Goal: Information Seeking & Learning: Learn about a topic

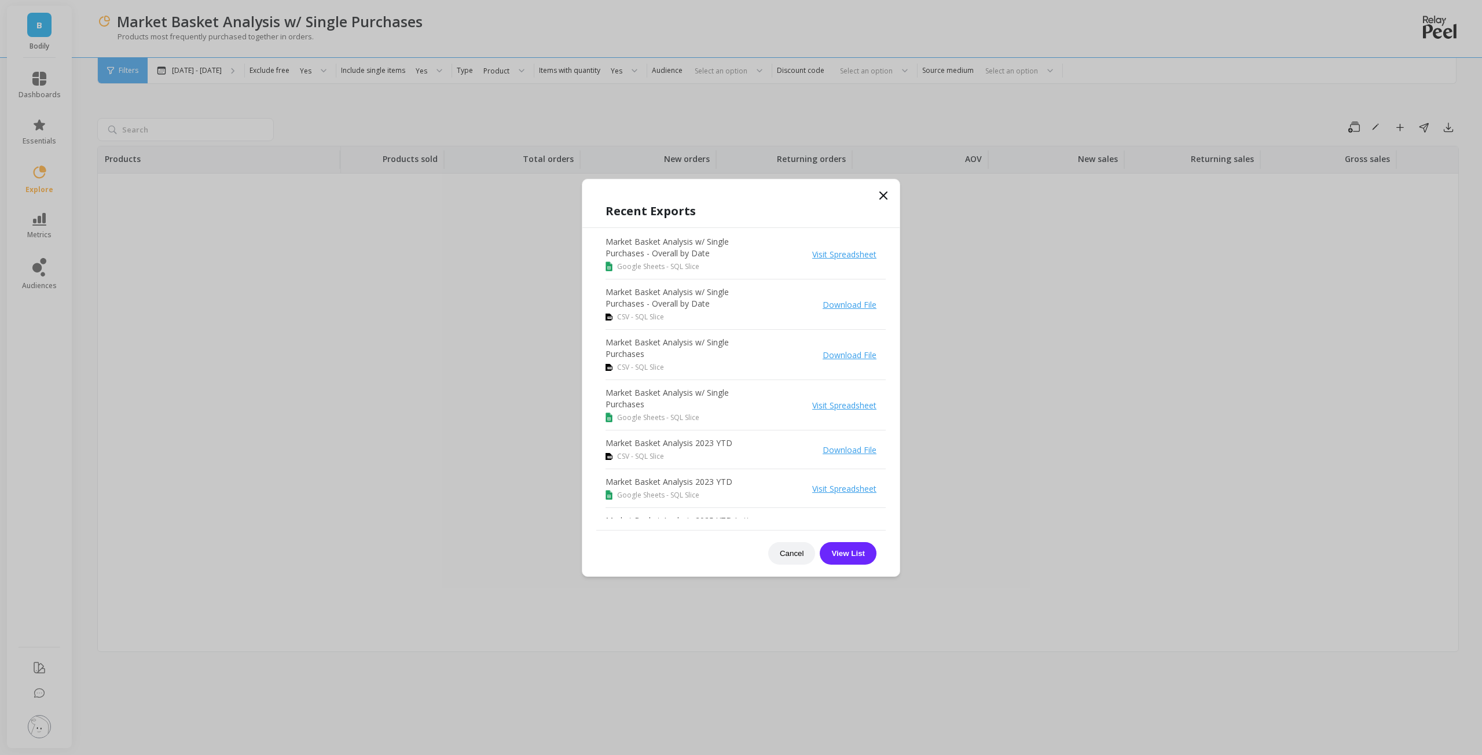
scroll to position [25506, 83]
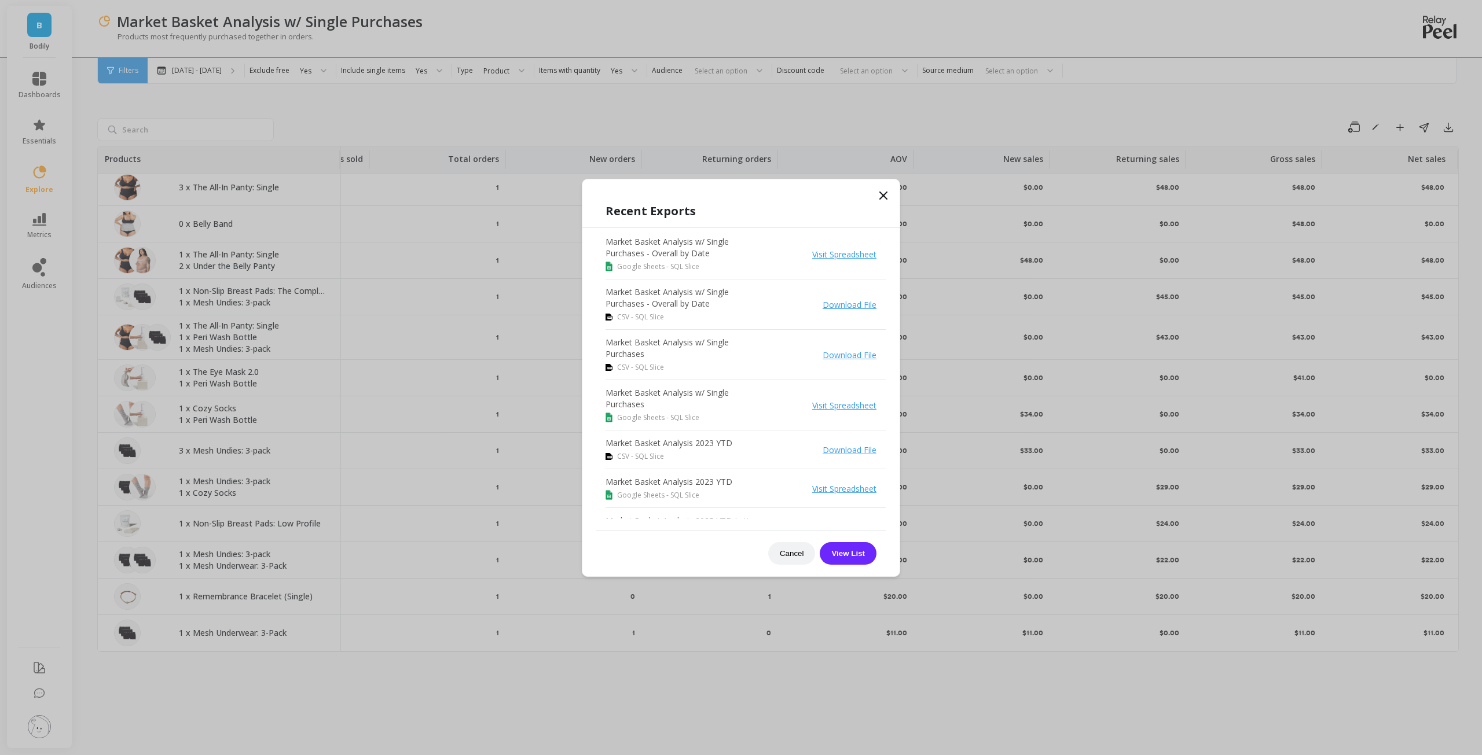
click at [886, 196] on icon at bounding box center [883, 196] width 14 height 14
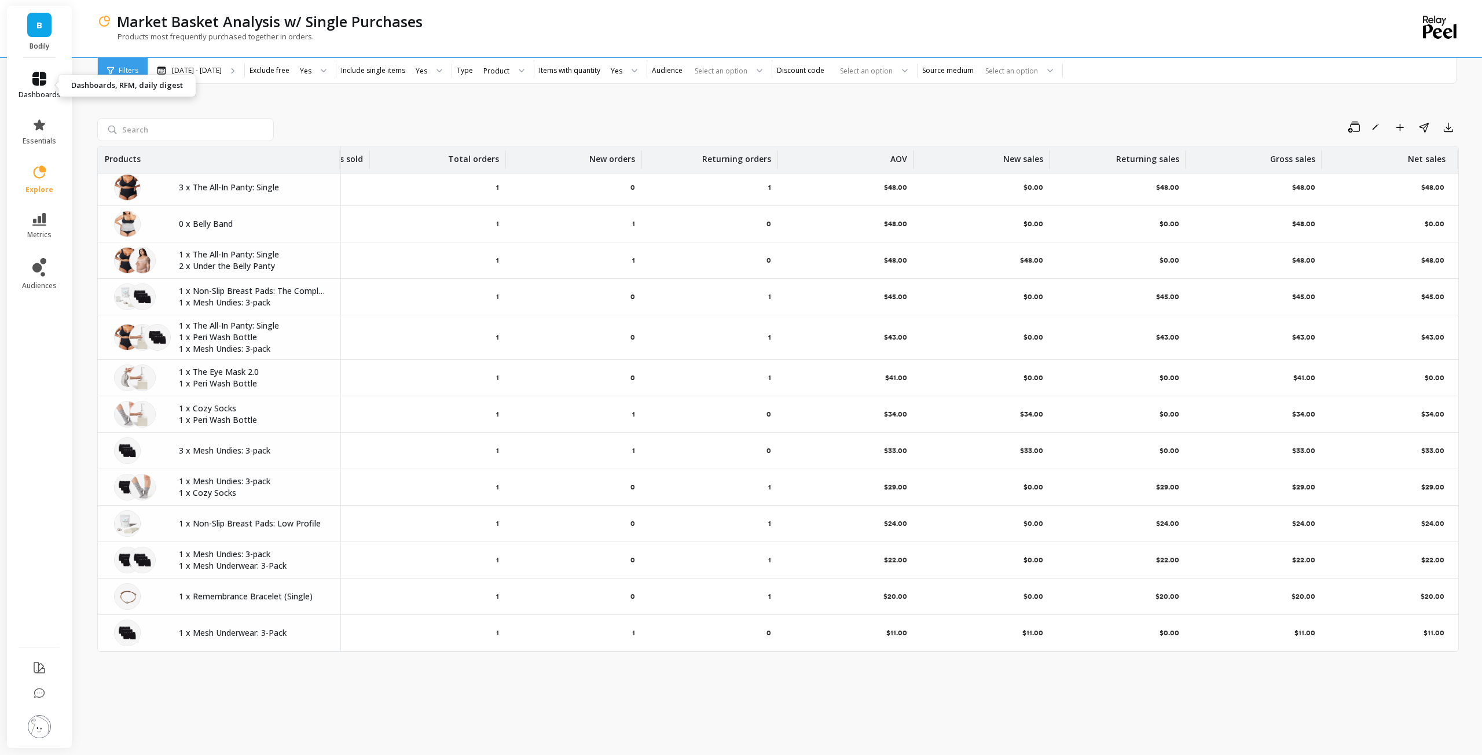
click at [43, 76] on icon at bounding box center [39, 79] width 14 height 14
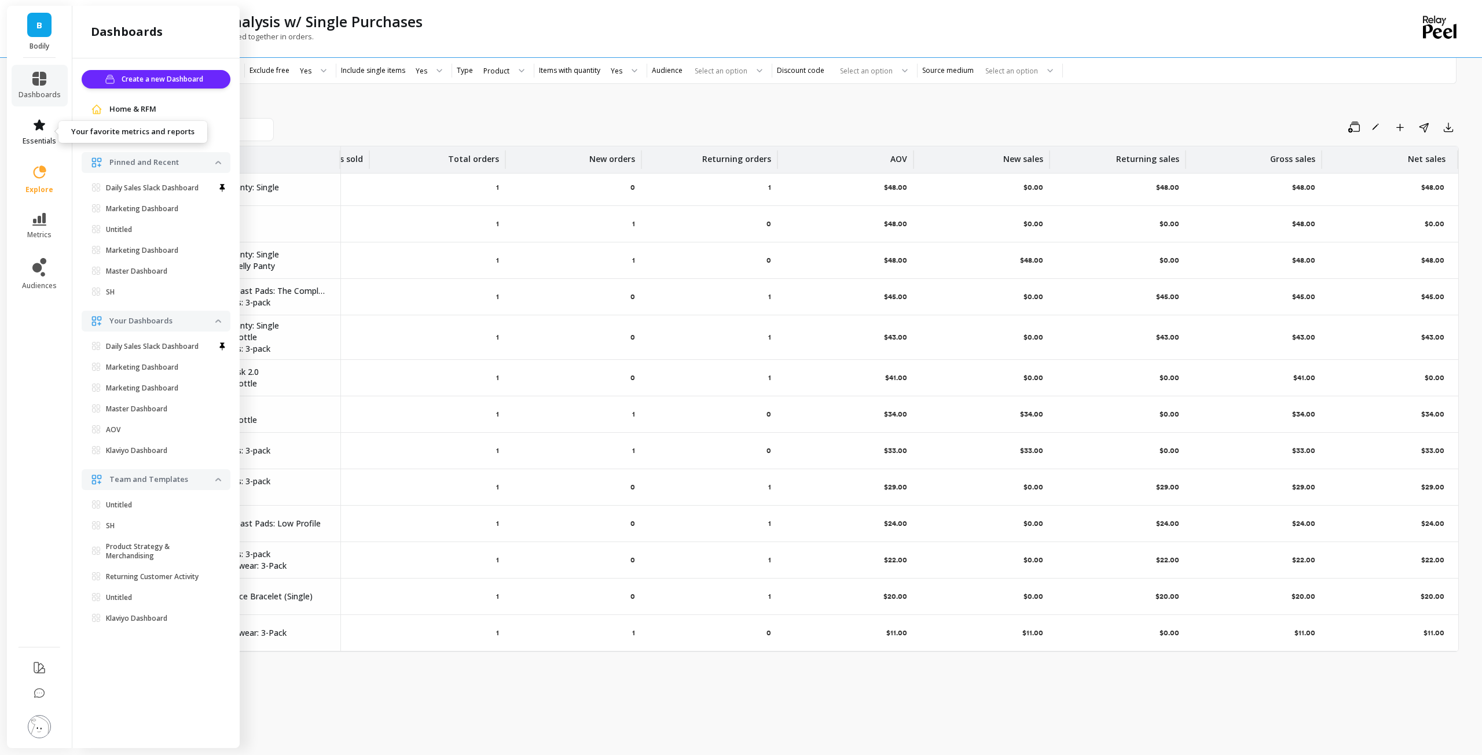
click at [44, 138] on span "essentials" at bounding box center [40, 141] width 34 height 9
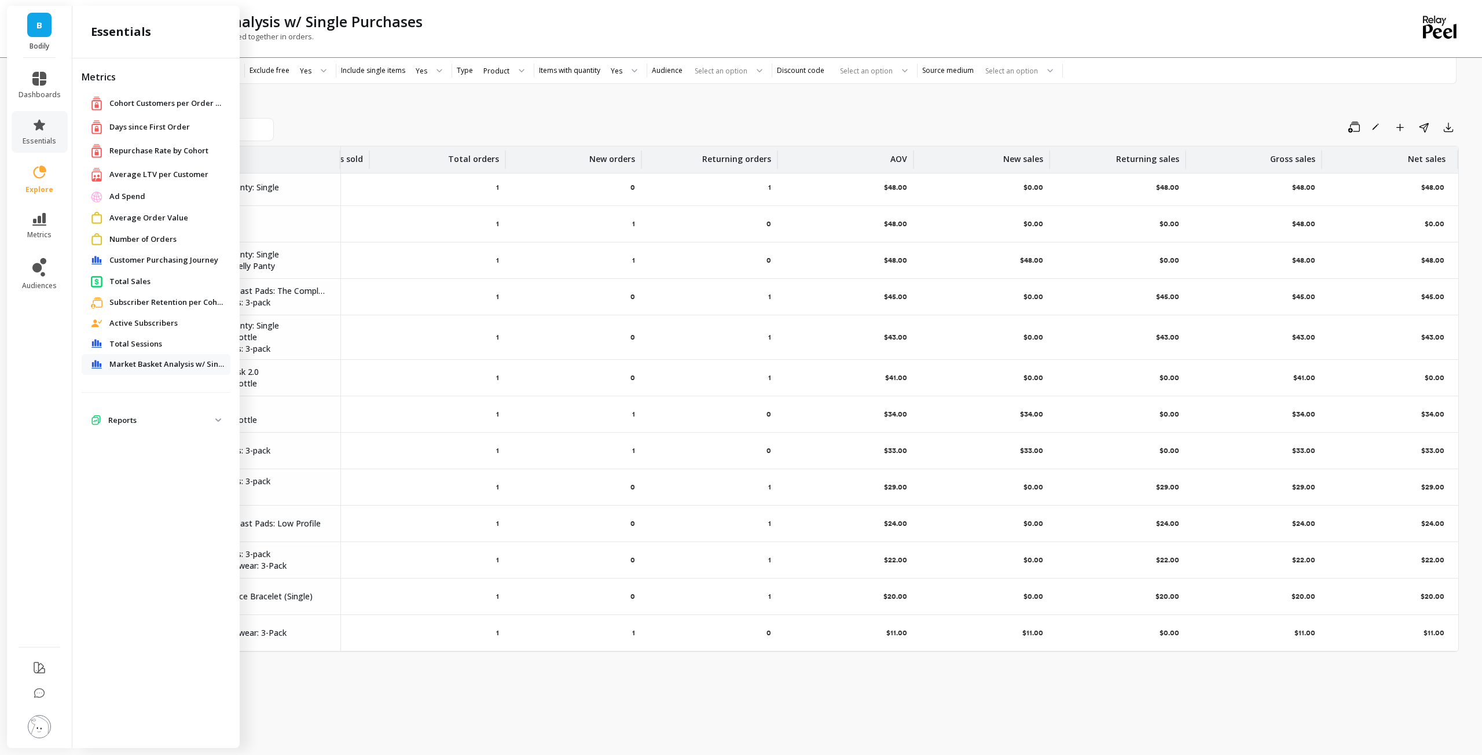
click at [175, 416] on p "Reports" at bounding box center [161, 421] width 107 height 12
click at [34, 184] on link "explore" at bounding box center [40, 179] width 42 height 30
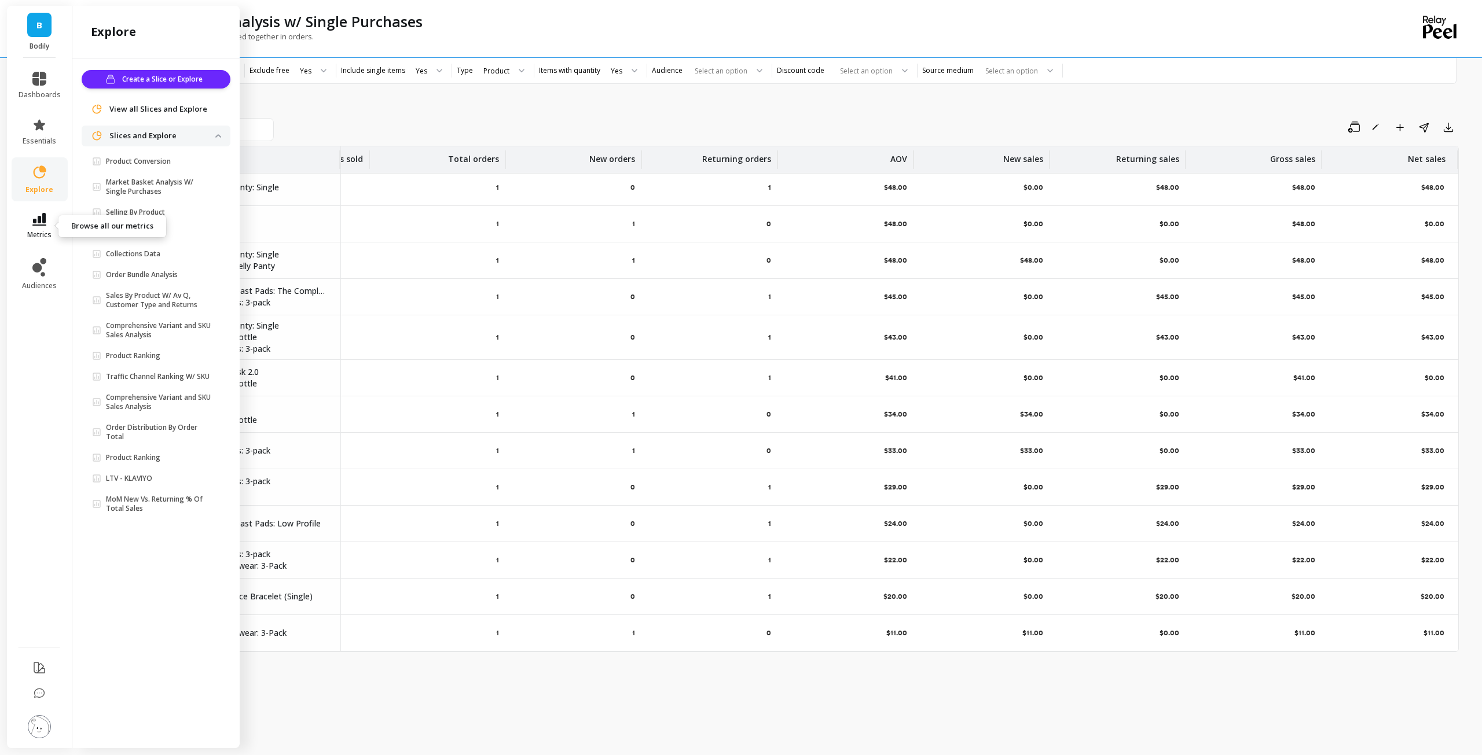
click at [40, 221] on icon at bounding box center [39, 219] width 14 height 13
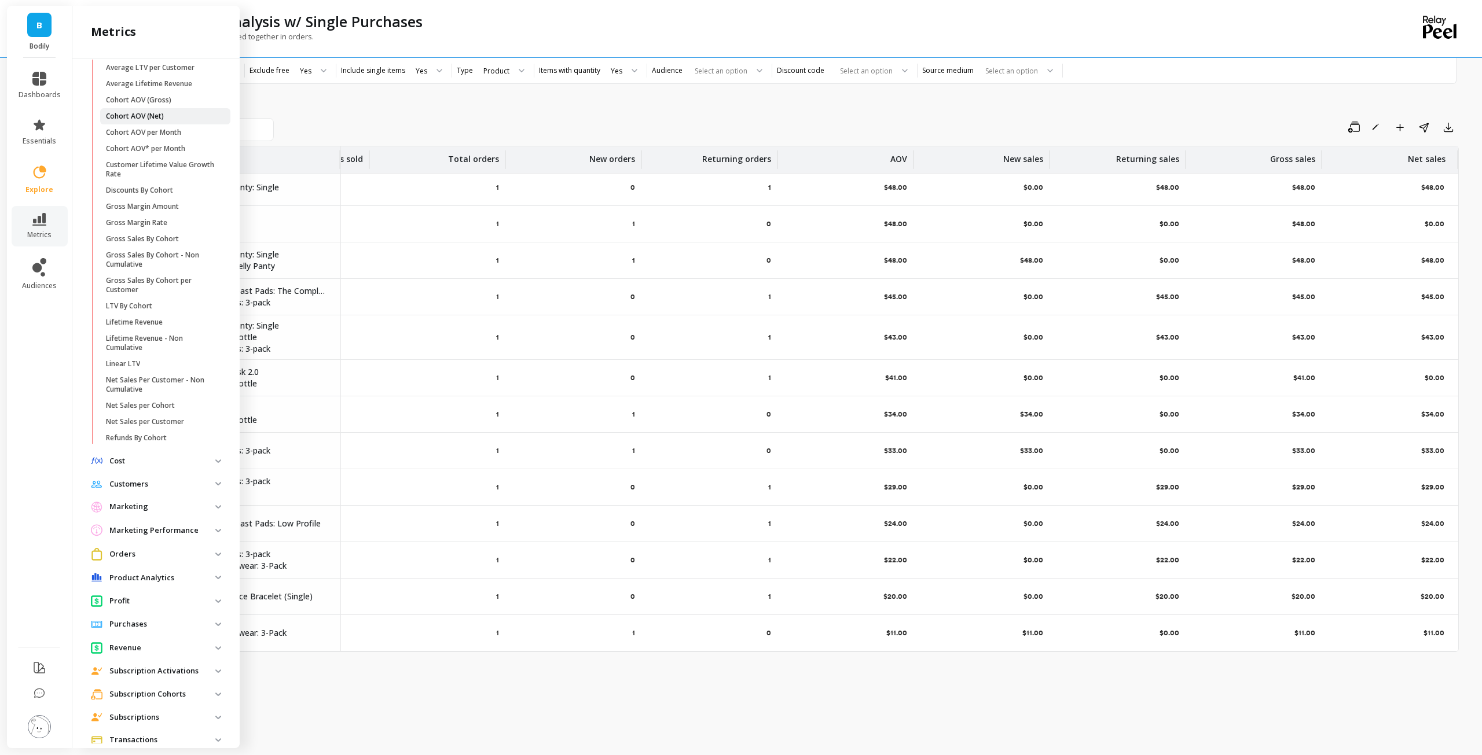
scroll to position [316, 0]
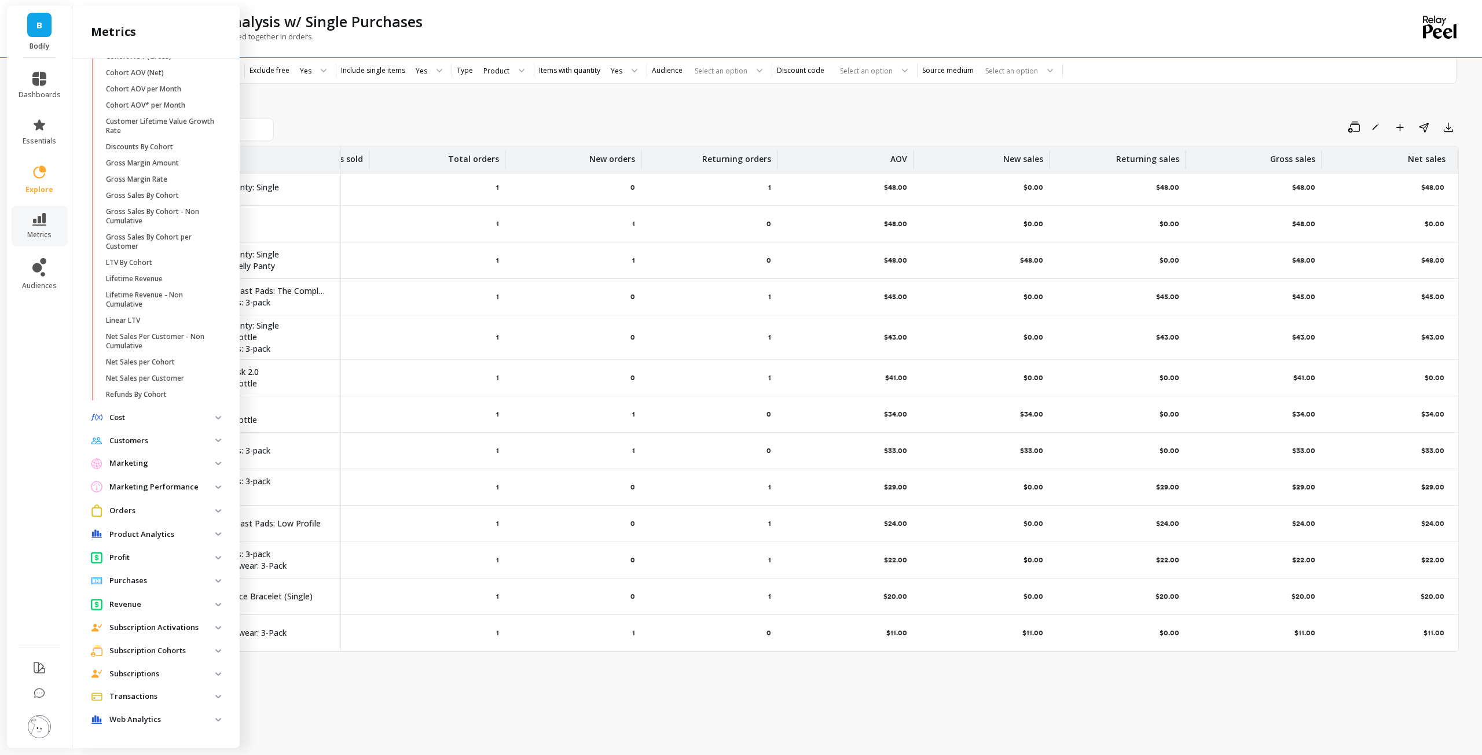
click at [152, 717] on p "Web Analytics" at bounding box center [162, 720] width 106 height 12
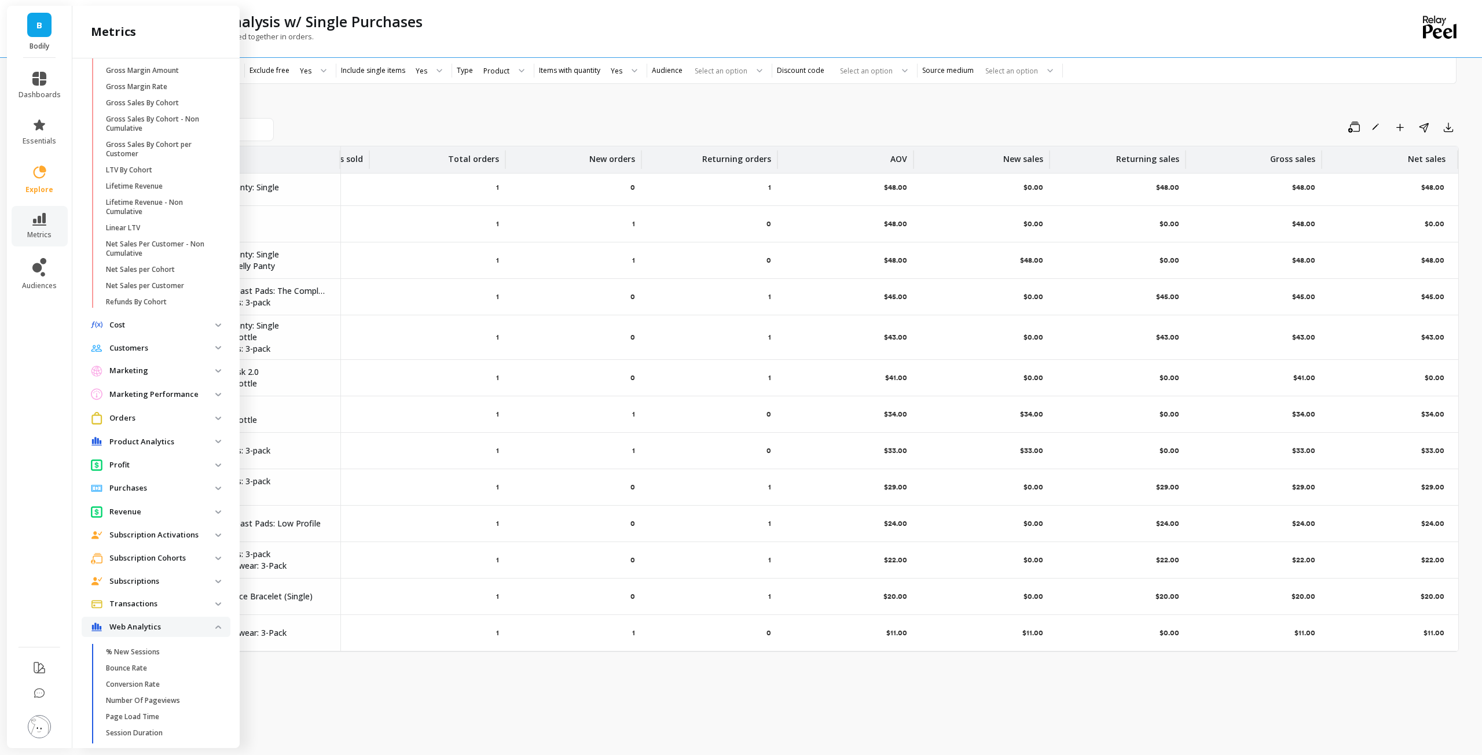
scroll to position [487, 0]
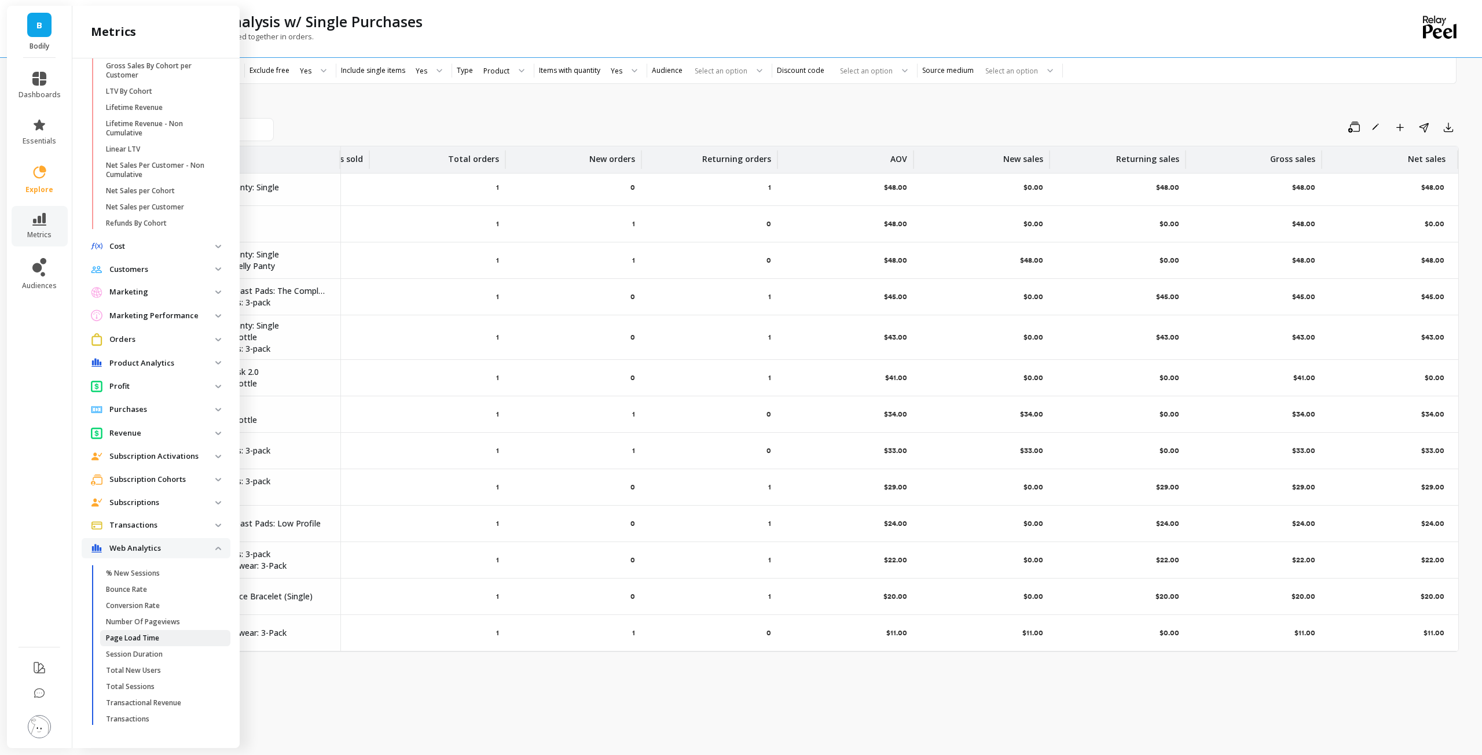
click at [127, 638] on p "Page Load Time" at bounding box center [132, 638] width 53 height 9
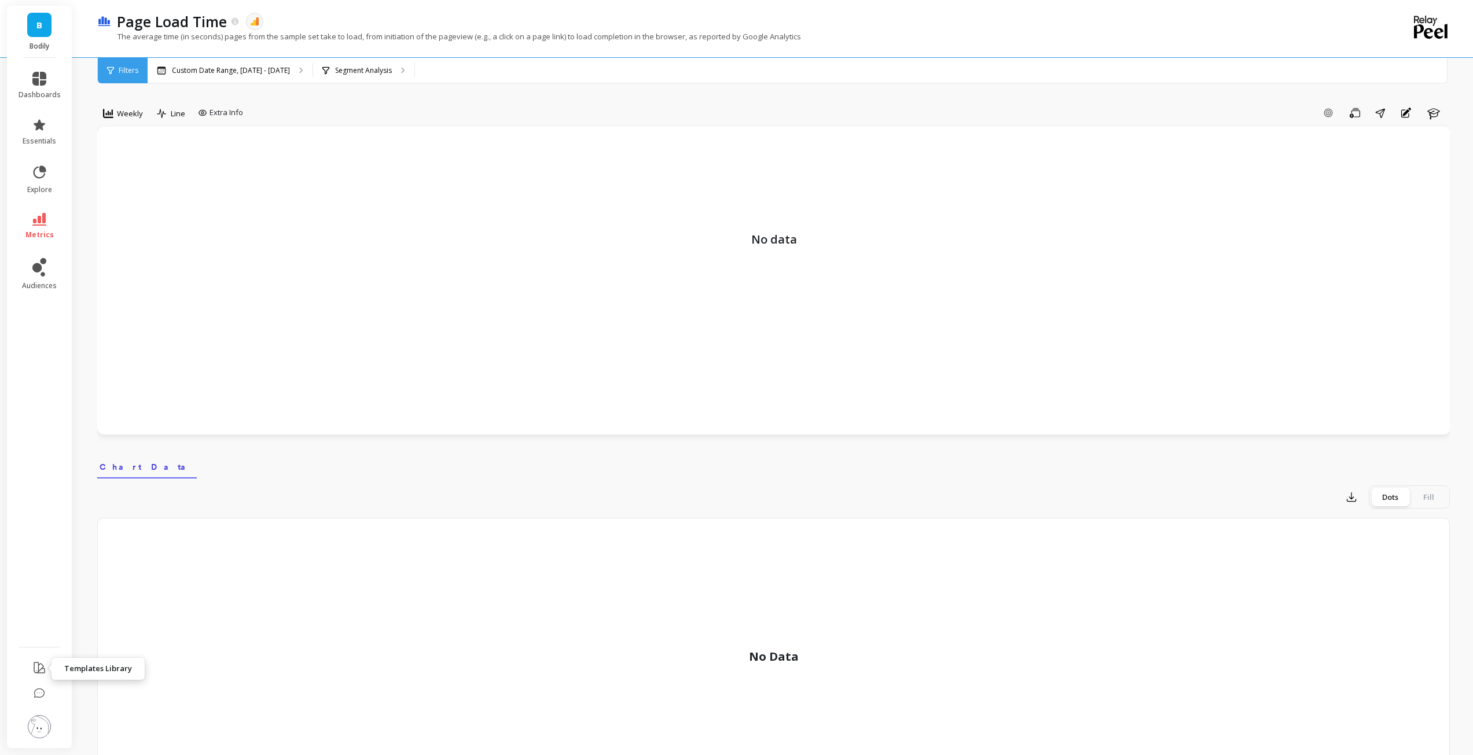
click at [36, 670] on icon at bounding box center [39, 668] width 14 height 14
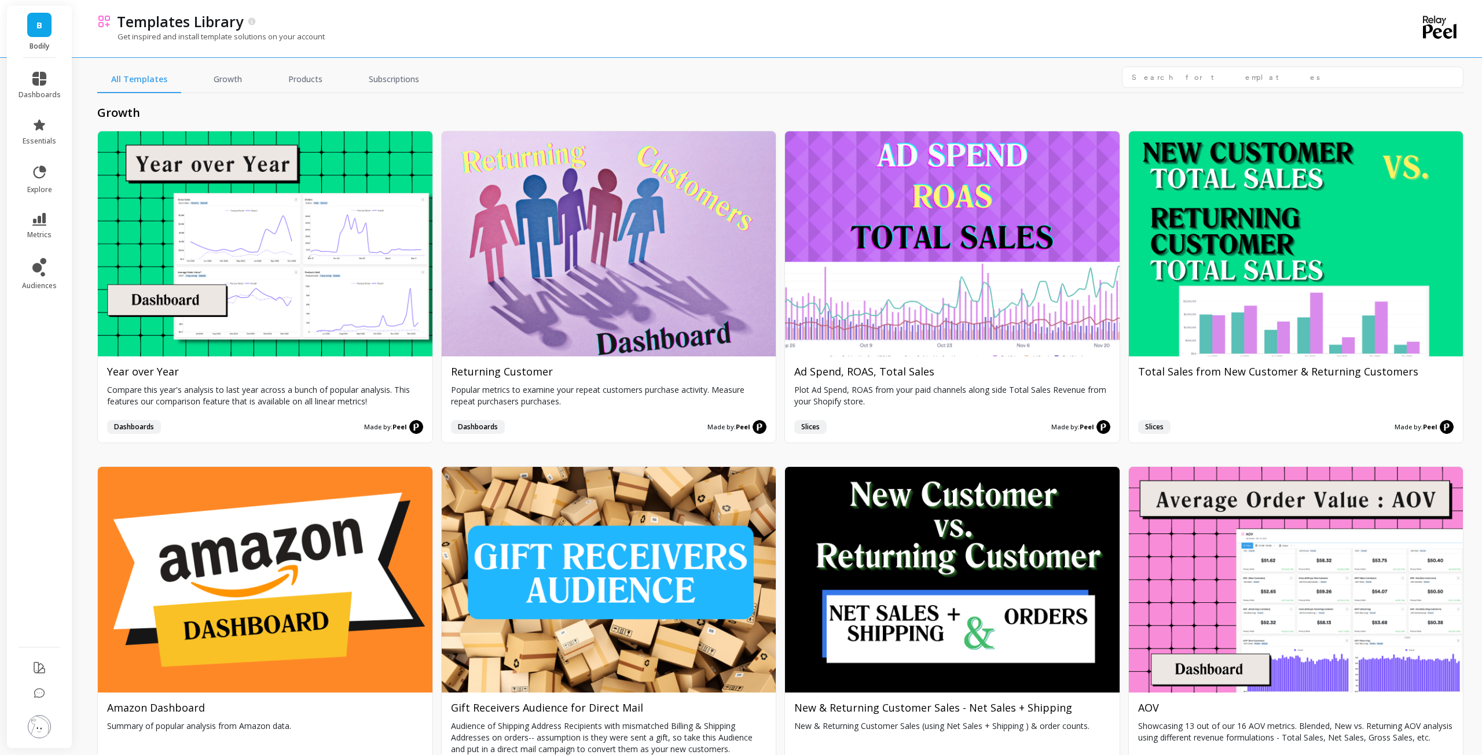
click at [43, 726] on img at bounding box center [39, 727] width 23 height 23
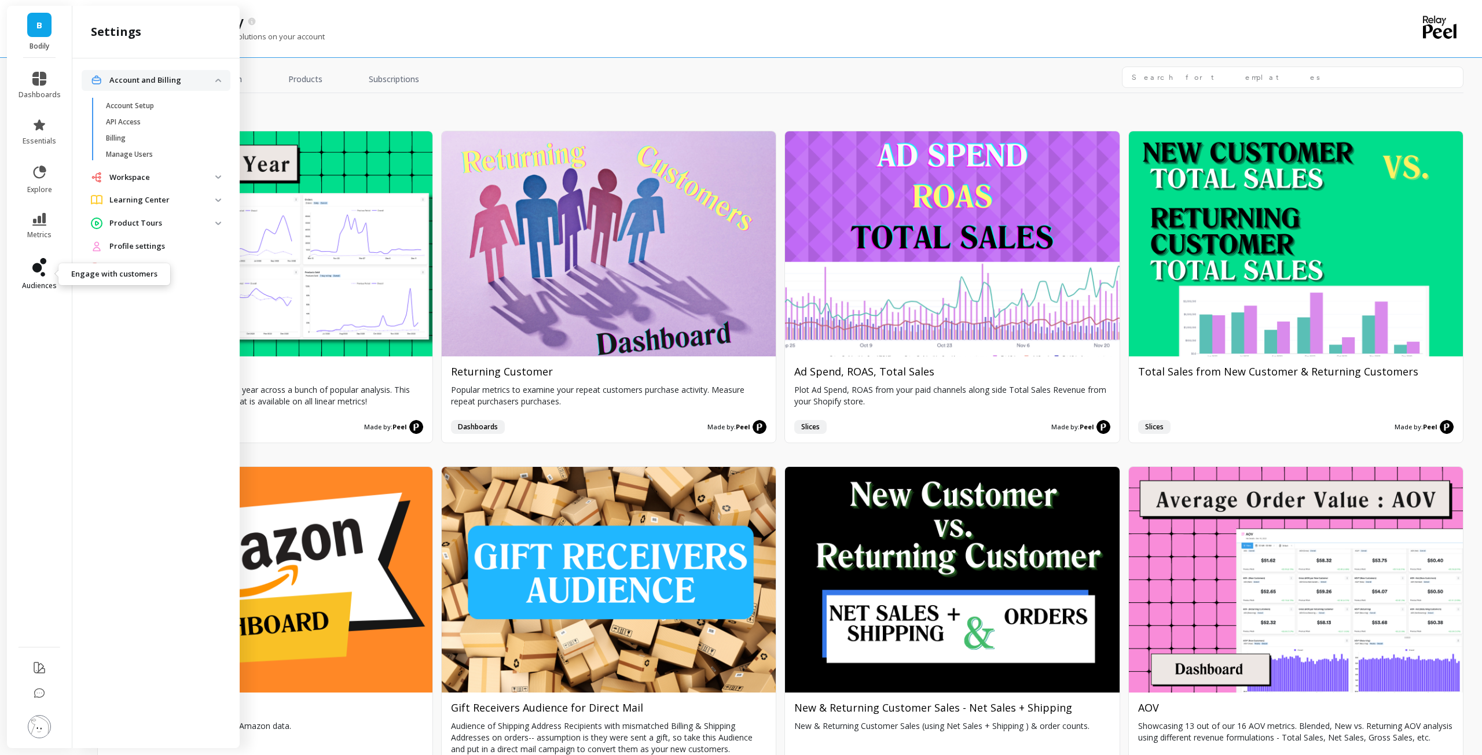
click at [52, 262] on link "audiences" at bounding box center [40, 274] width 42 height 32
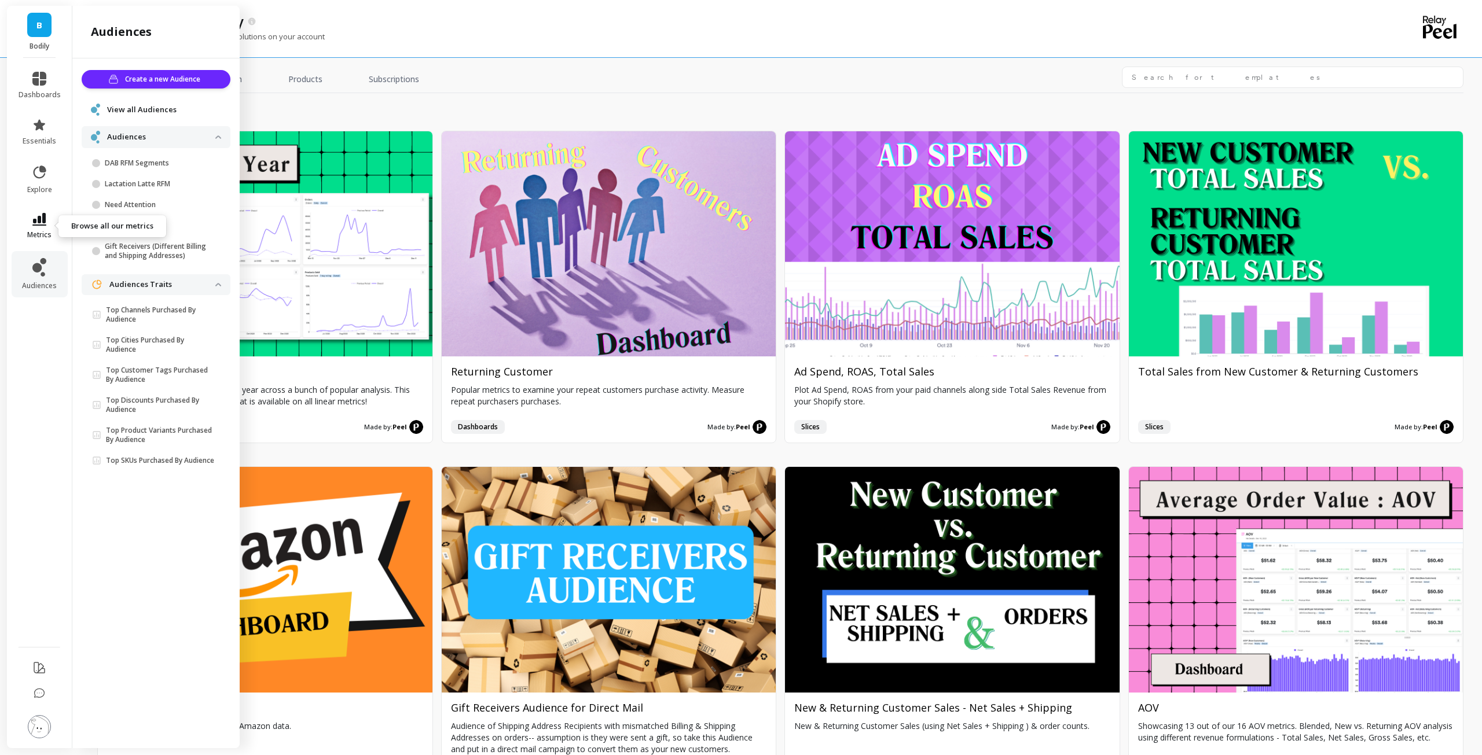
click at [47, 233] on span "metrics" at bounding box center [39, 234] width 24 height 9
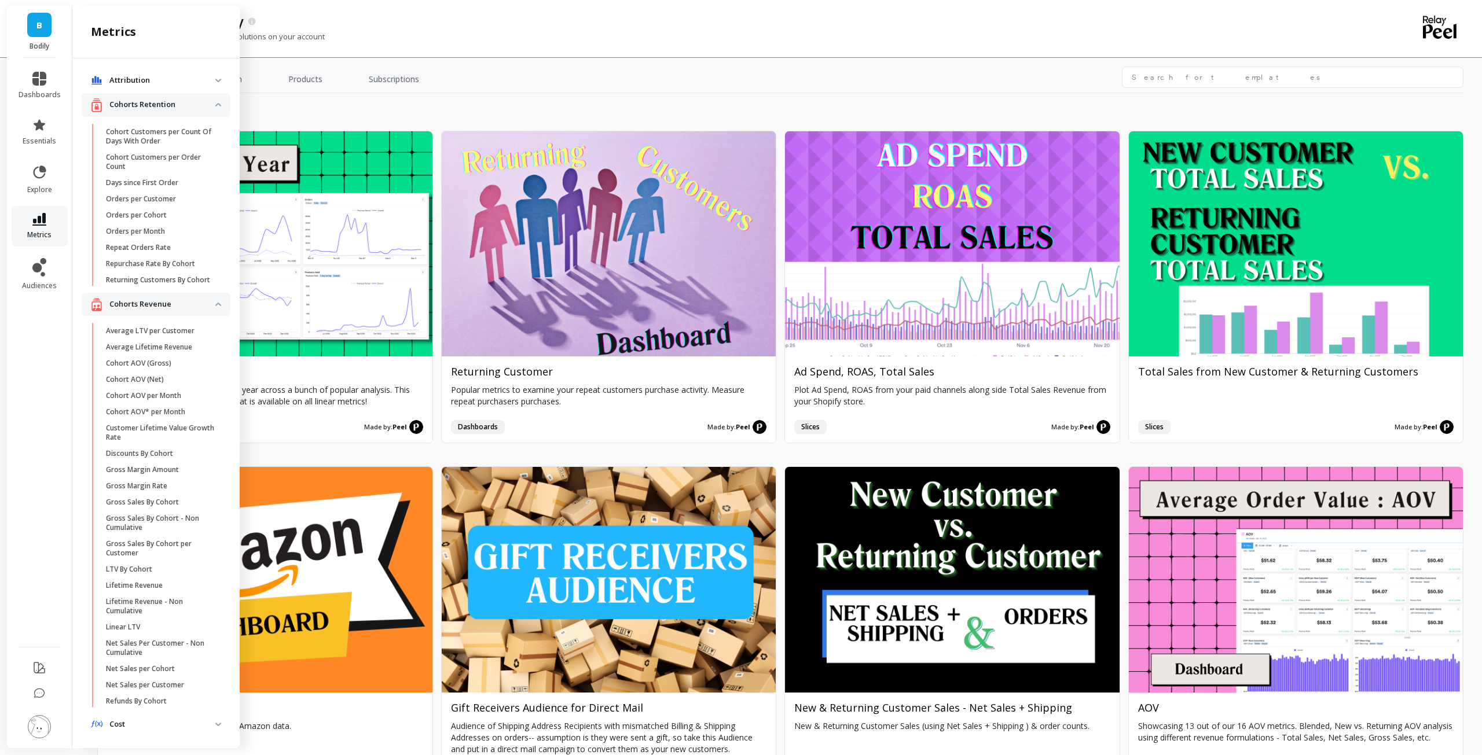
scroll to position [487, 0]
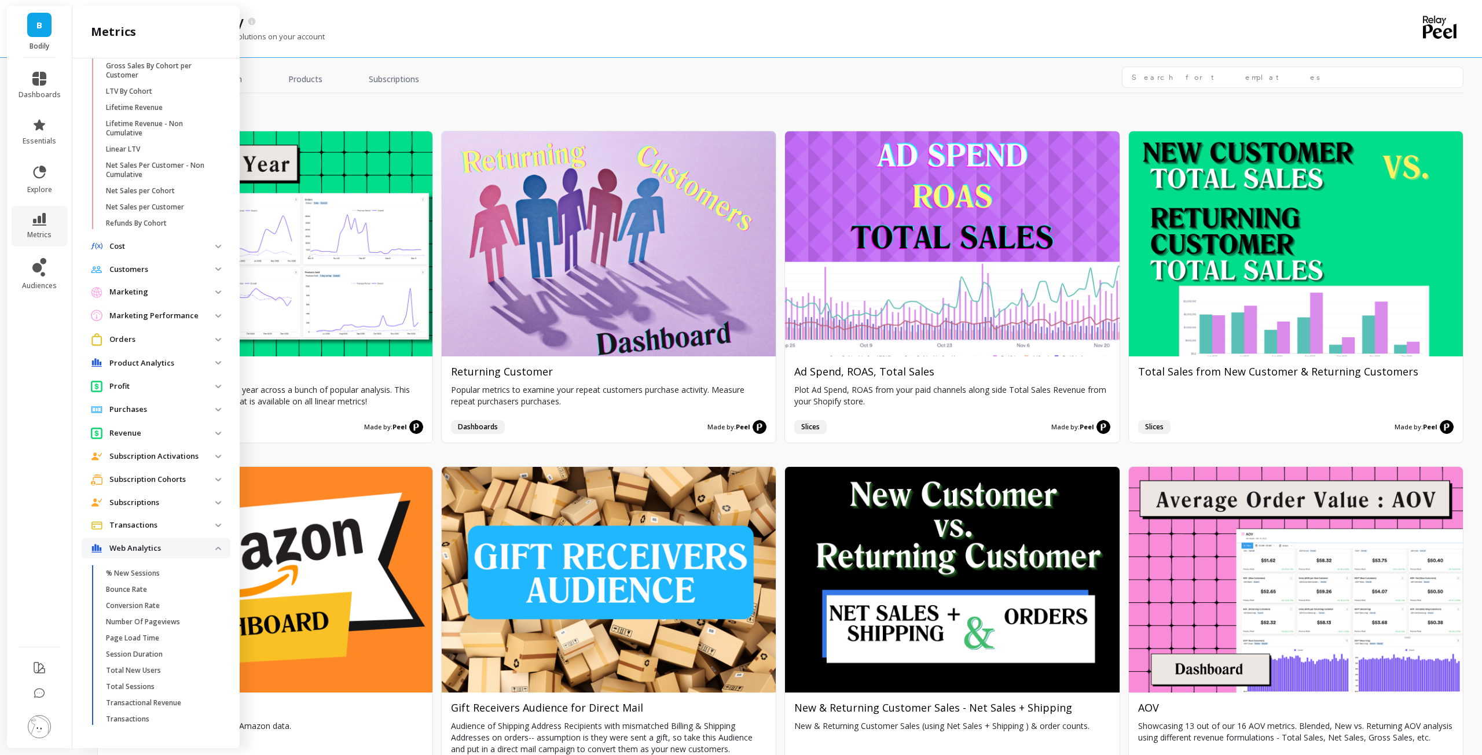
click at [41, 252] on li "audiences" at bounding box center [40, 274] width 56 height 46
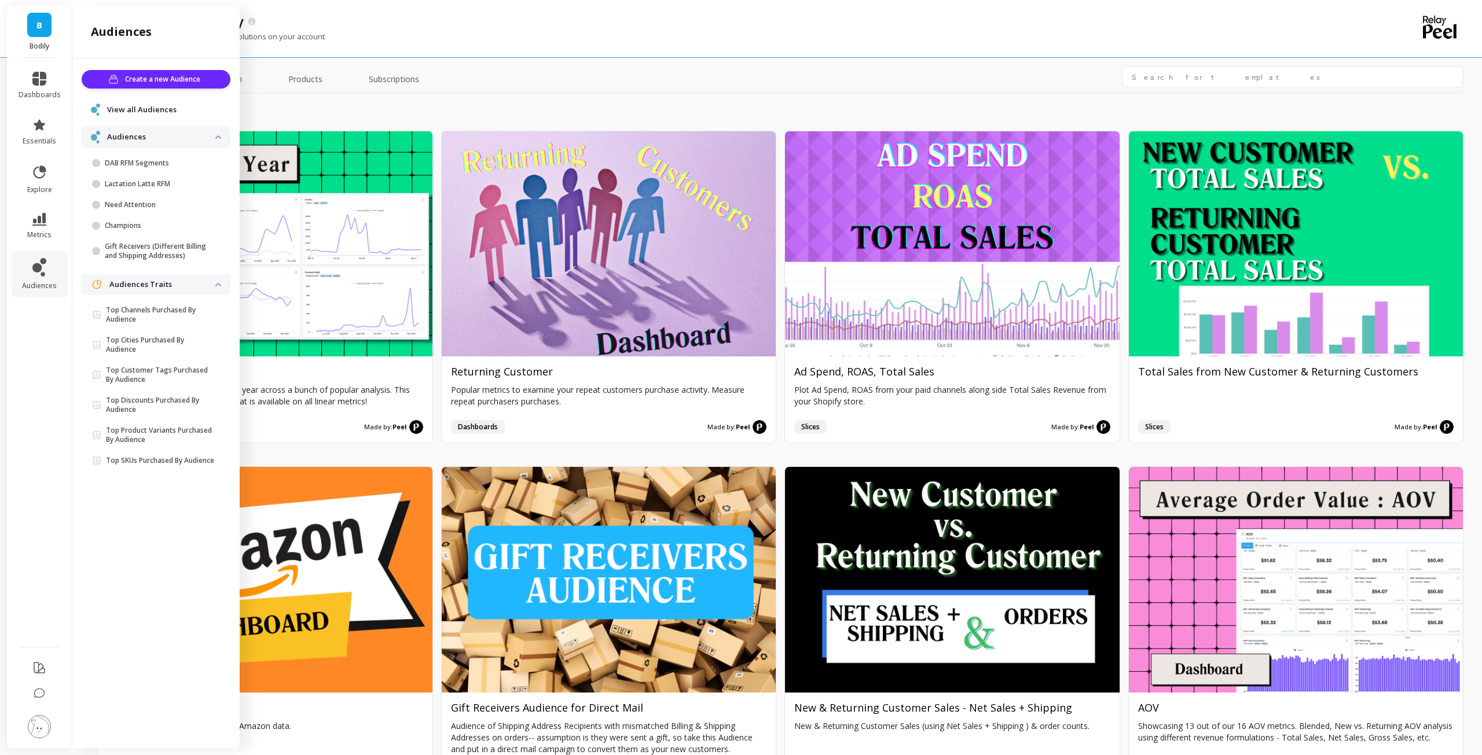
scroll to position [0, 0]
click at [38, 212] on li "metrics" at bounding box center [40, 226] width 56 height 41
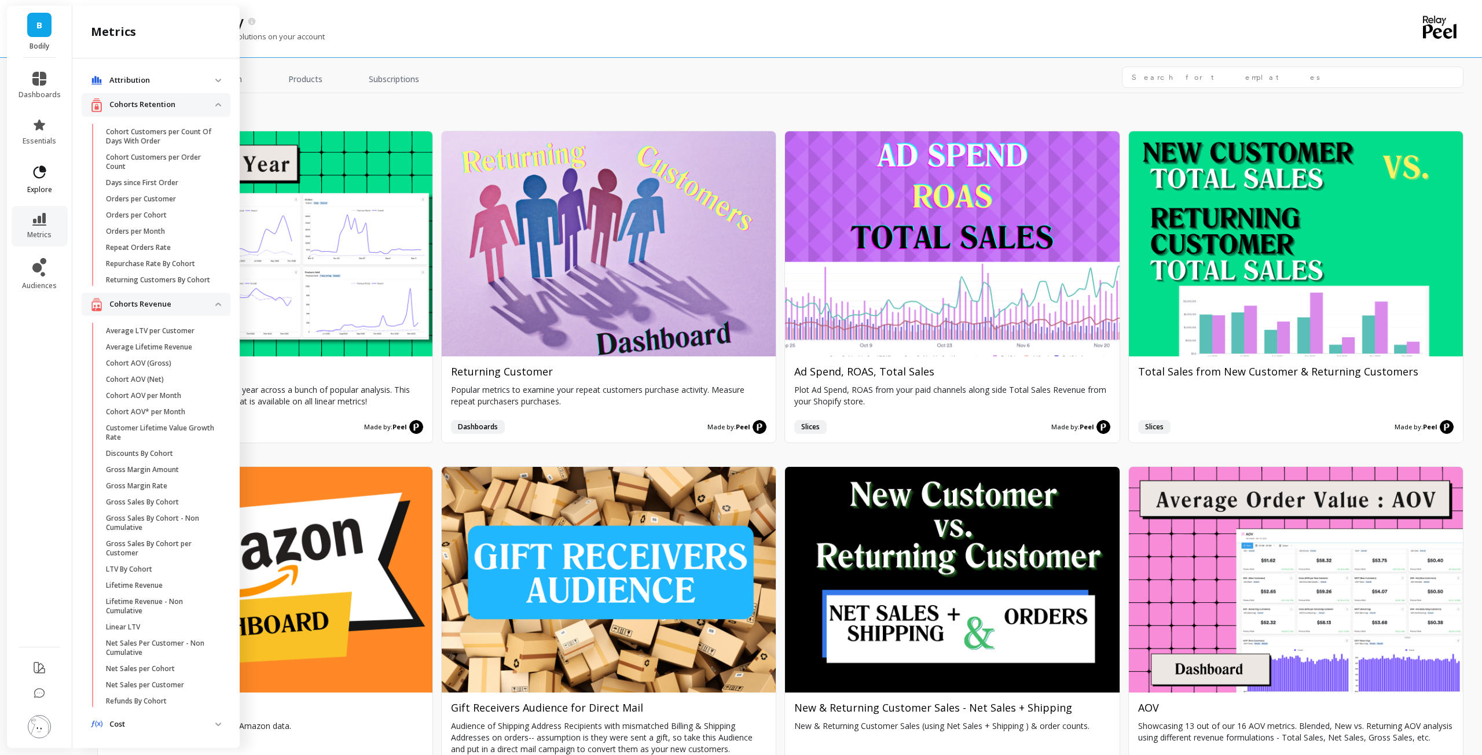
scroll to position [487, 0]
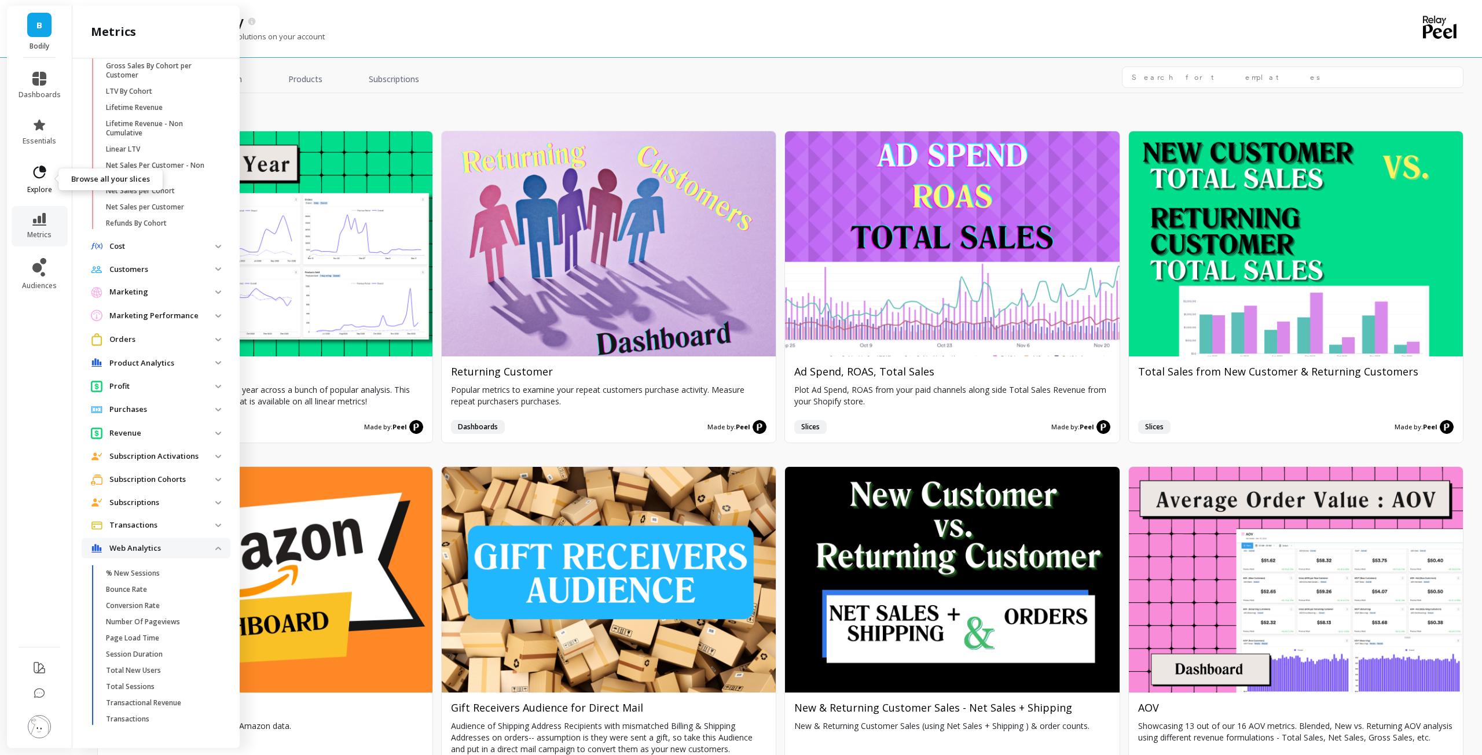
click at [38, 179] on icon at bounding box center [39, 172] width 16 height 16
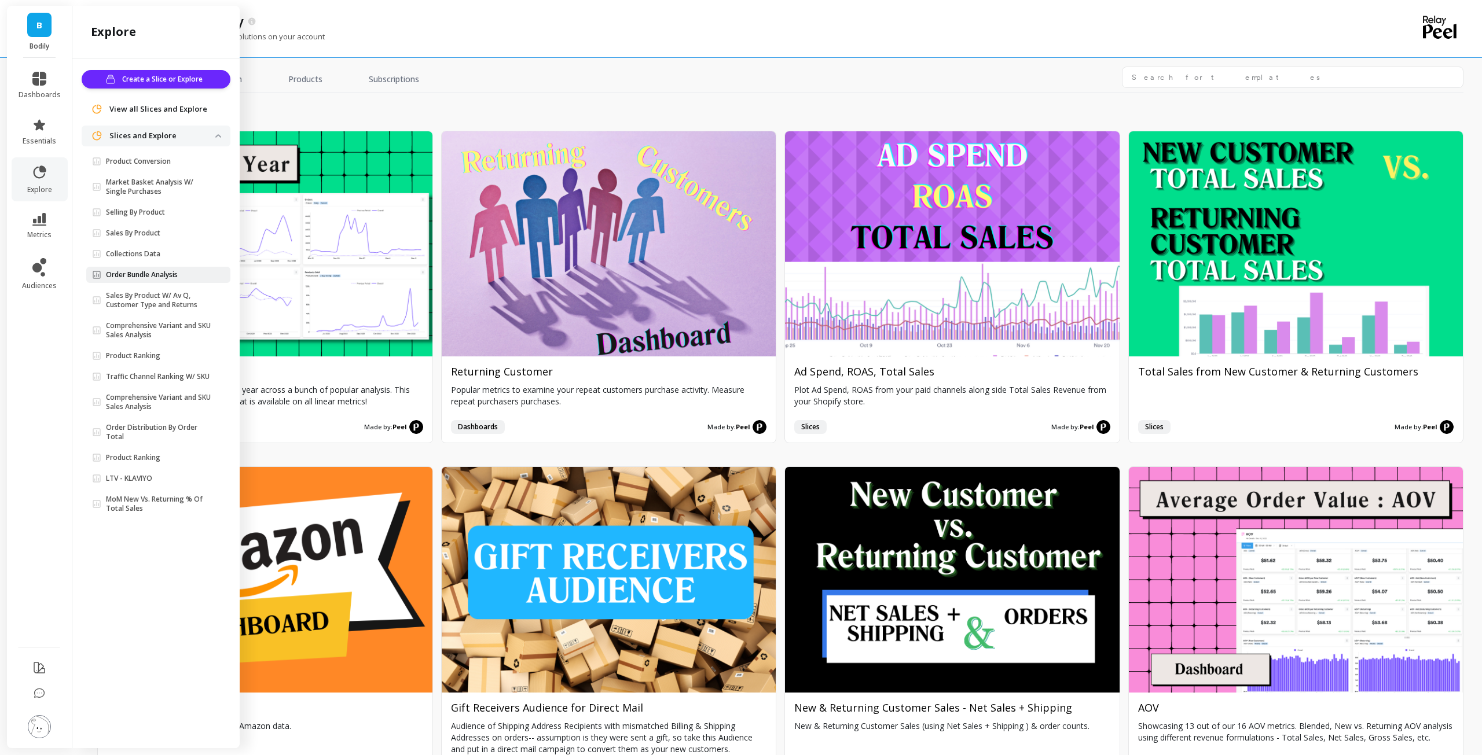
click at [180, 280] on link "Order Bundle Analysis" at bounding box center [158, 275] width 144 height 16
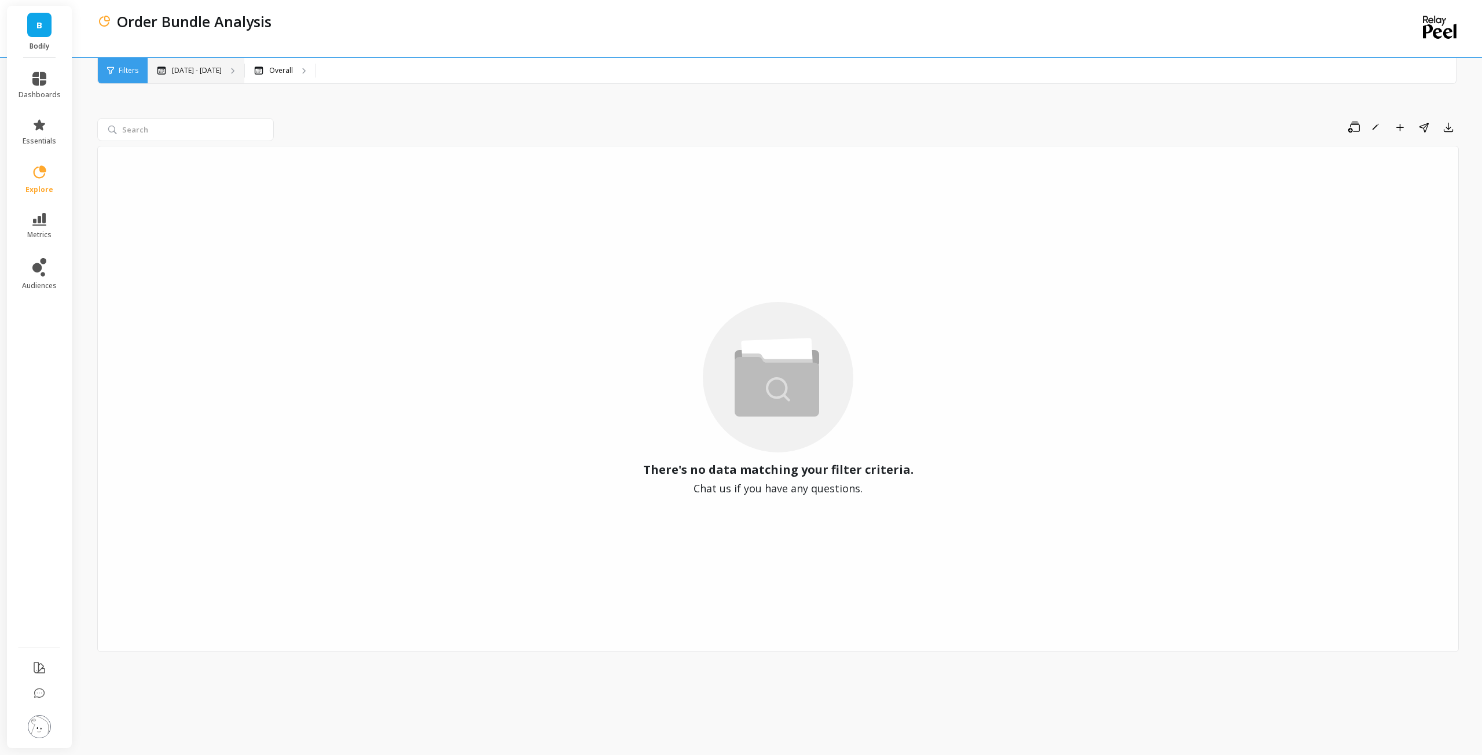
click at [212, 68] on p "[DATE] - [DATE]" at bounding box center [197, 70] width 50 height 9
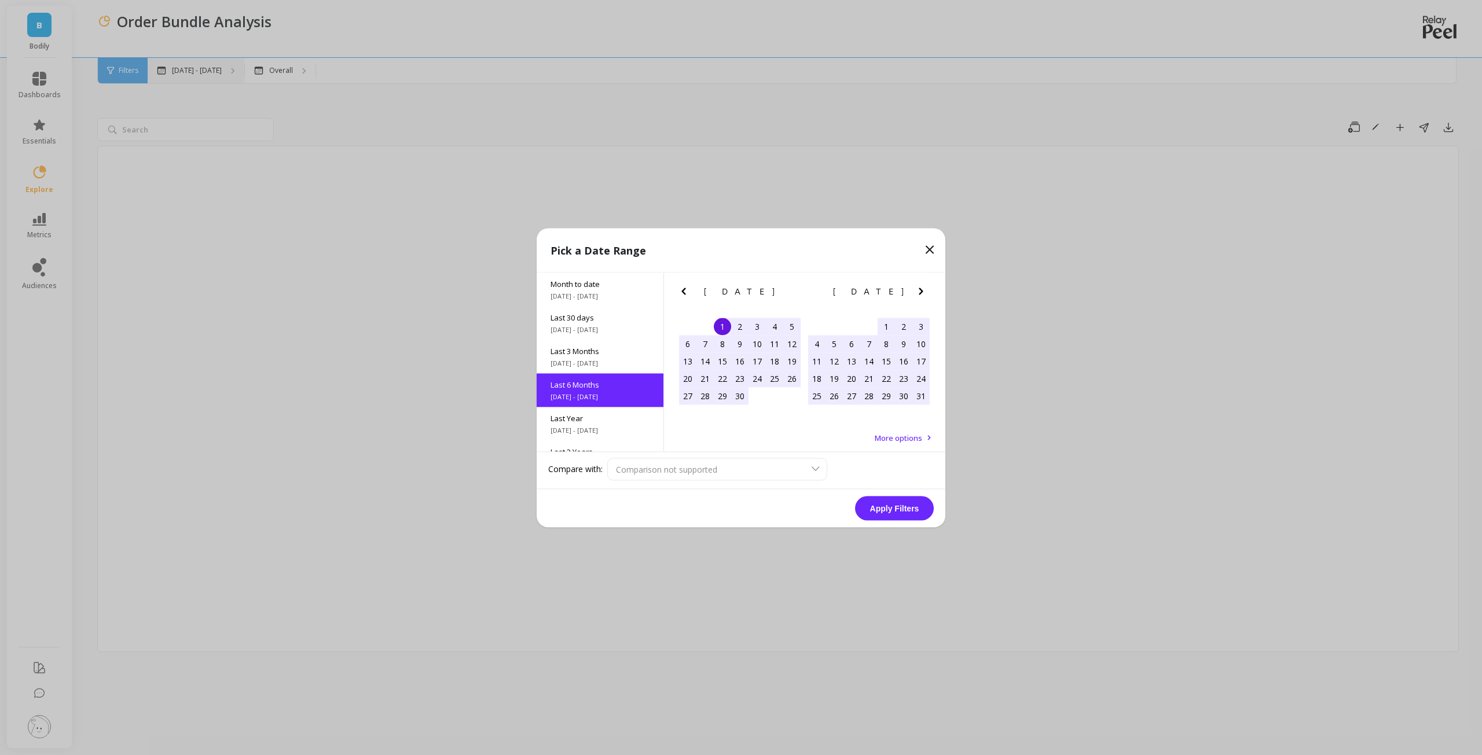
scroll to position [28, 0]
click at [610, 294] on div "Last 30 days [DATE] - [DATE]" at bounding box center [600, 295] width 127 height 34
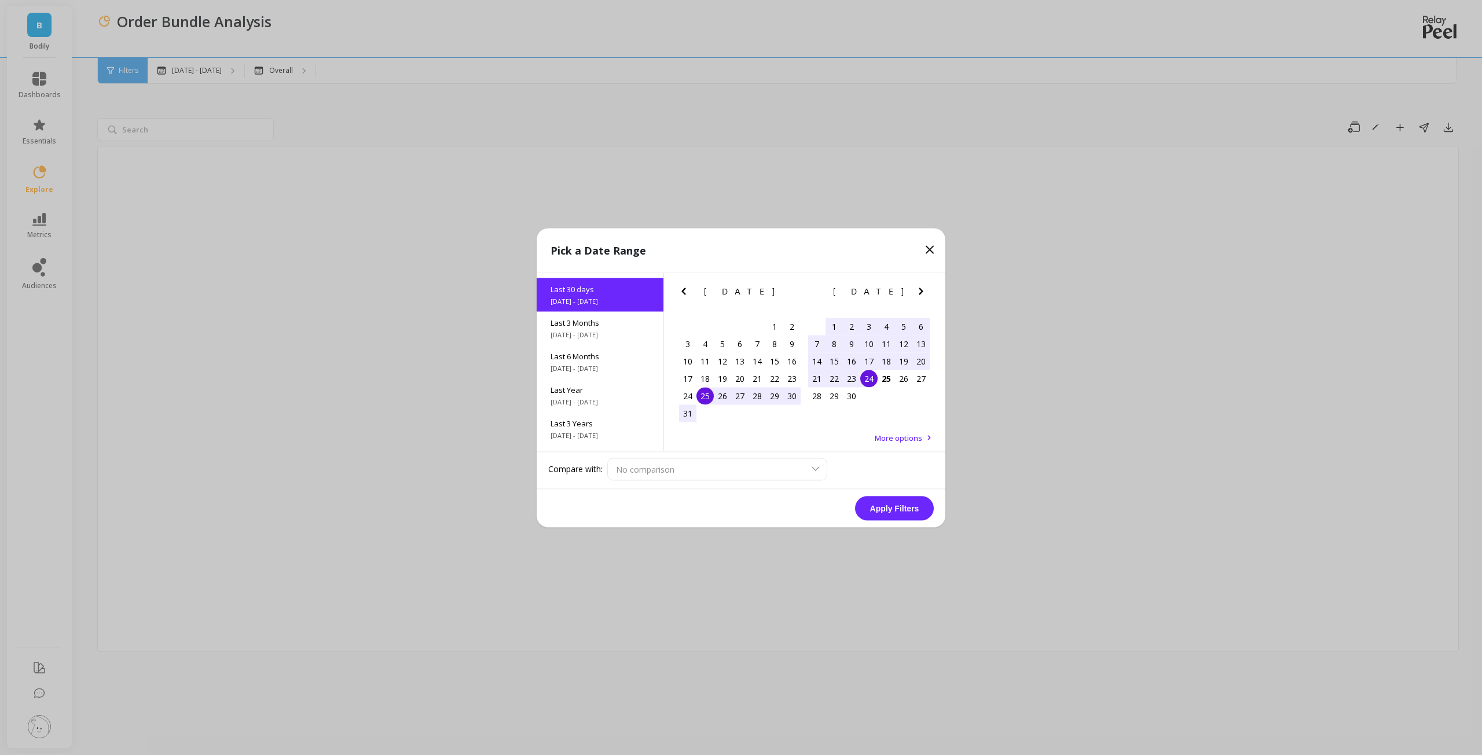
scroll to position [0, 0]
click at [876, 509] on button "Apply Filters" at bounding box center [894, 508] width 79 height 24
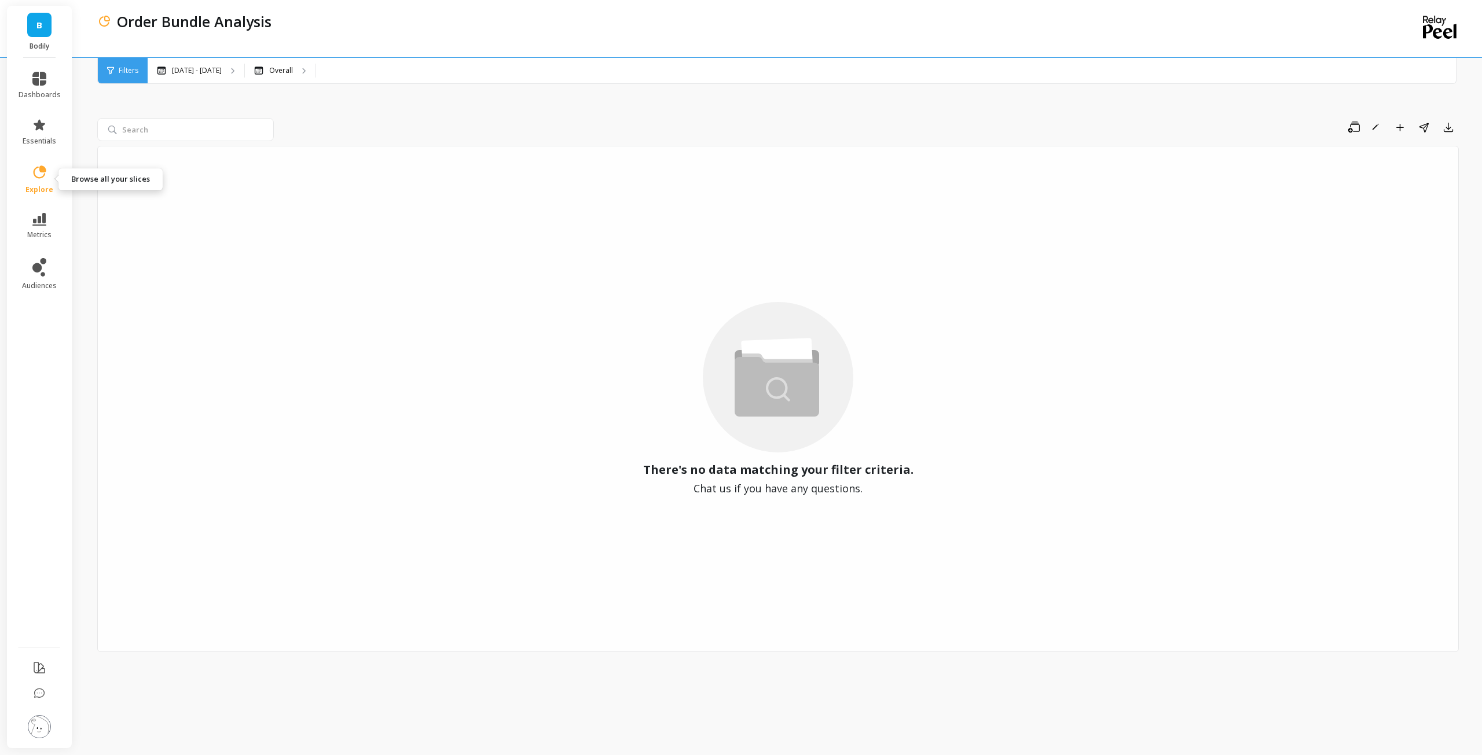
click at [50, 171] on link "explore" at bounding box center [40, 179] width 42 height 30
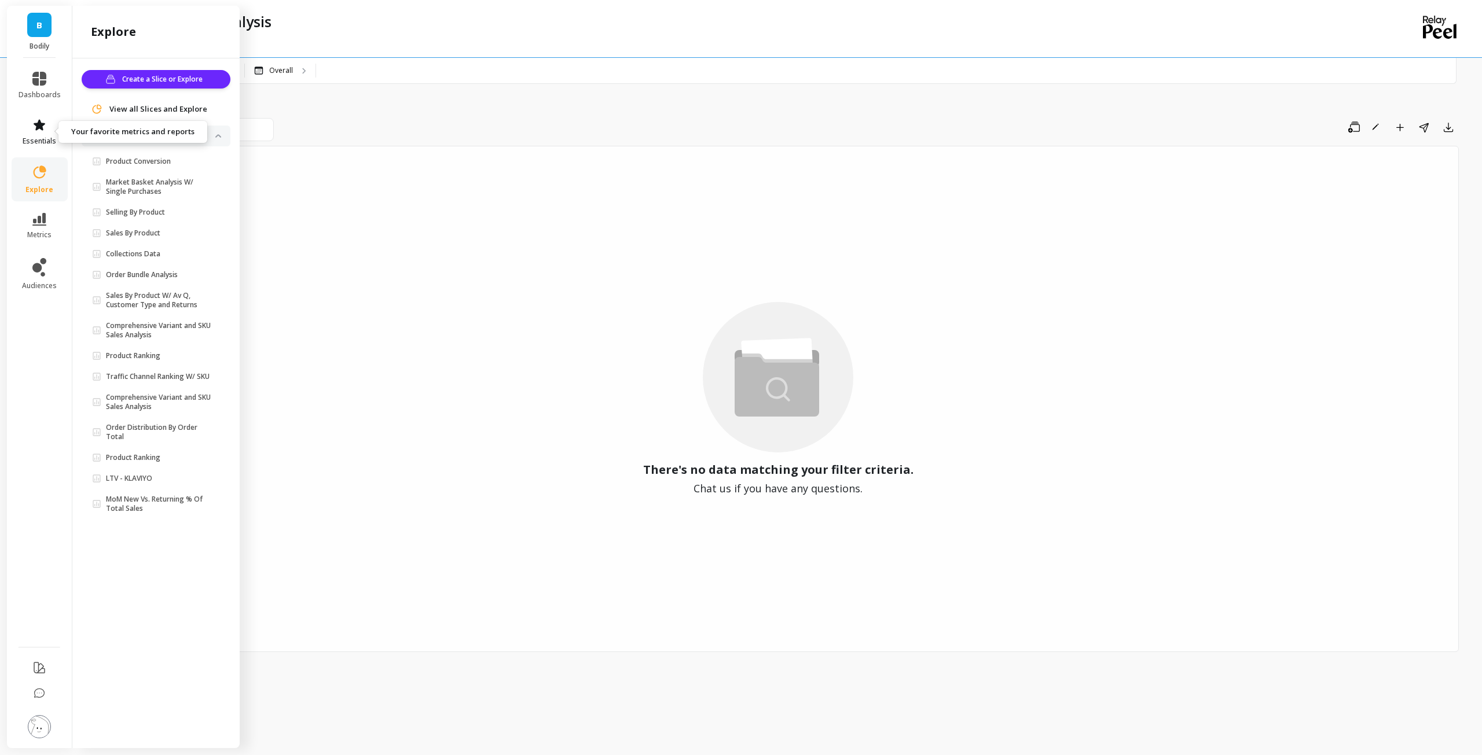
click at [36, 140] on span "essentials" at bounding box center [40, 141] width 34 height 9
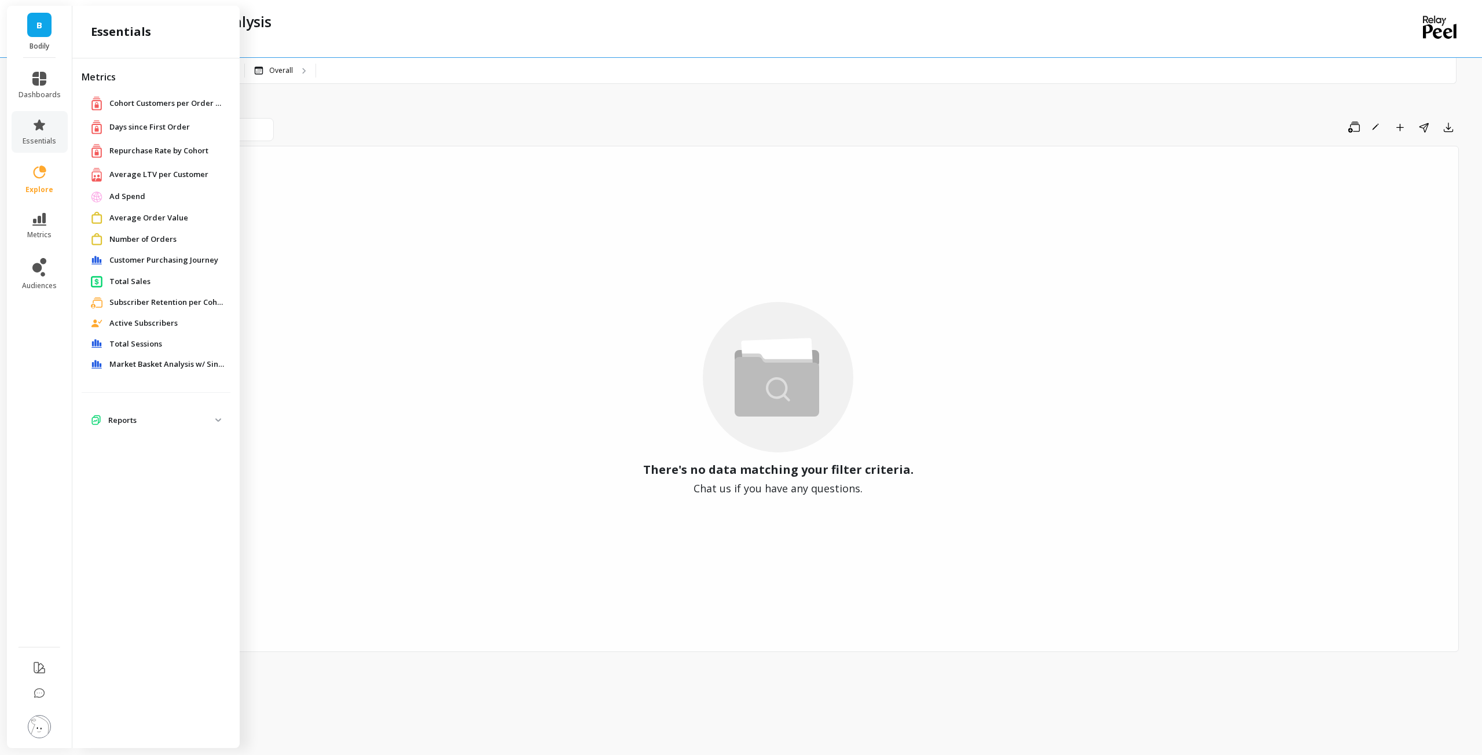
click at [177, 178] on span "Average LTV per Customer" at bounding box center [158, 175] width 99 height 12
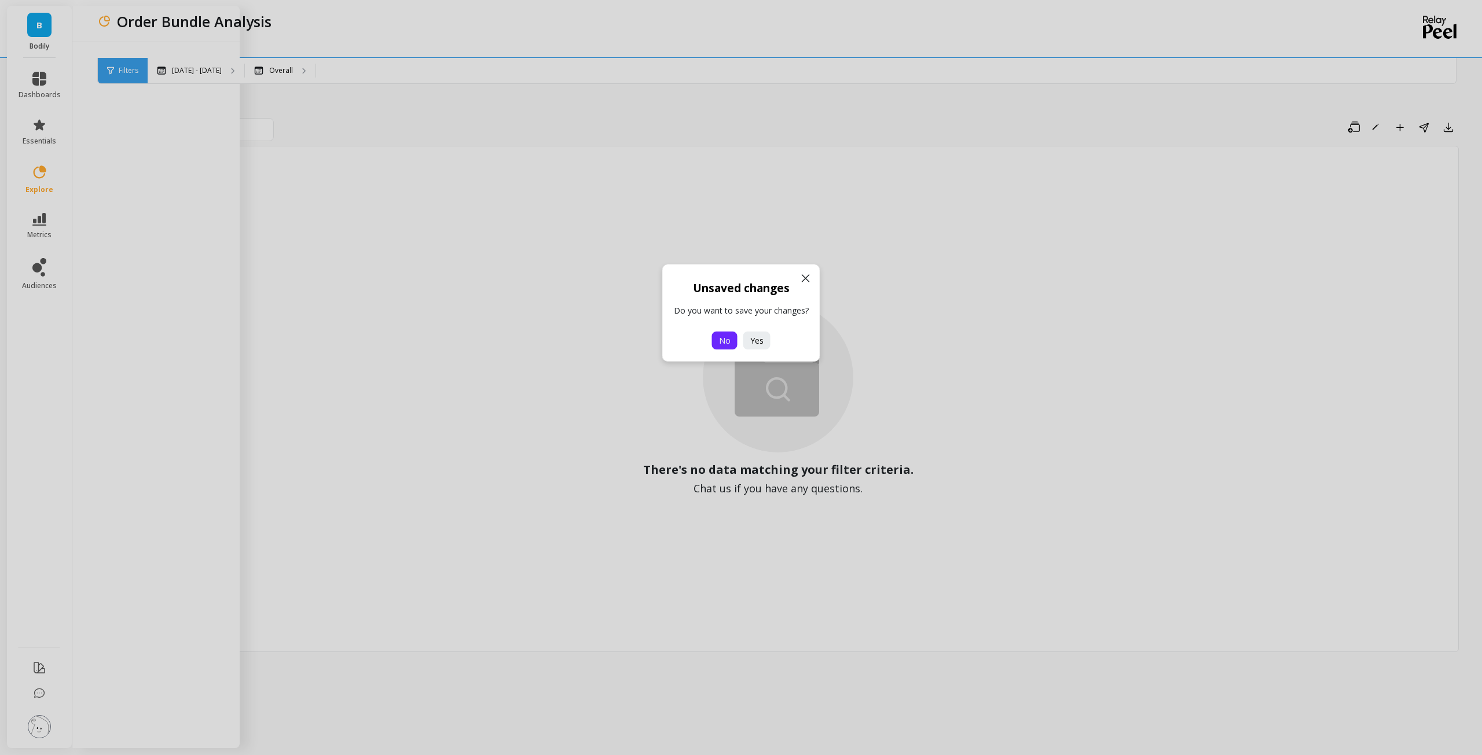
click at [729, 343] on span "No" at bounding box center [725, 340] width 12 height 11
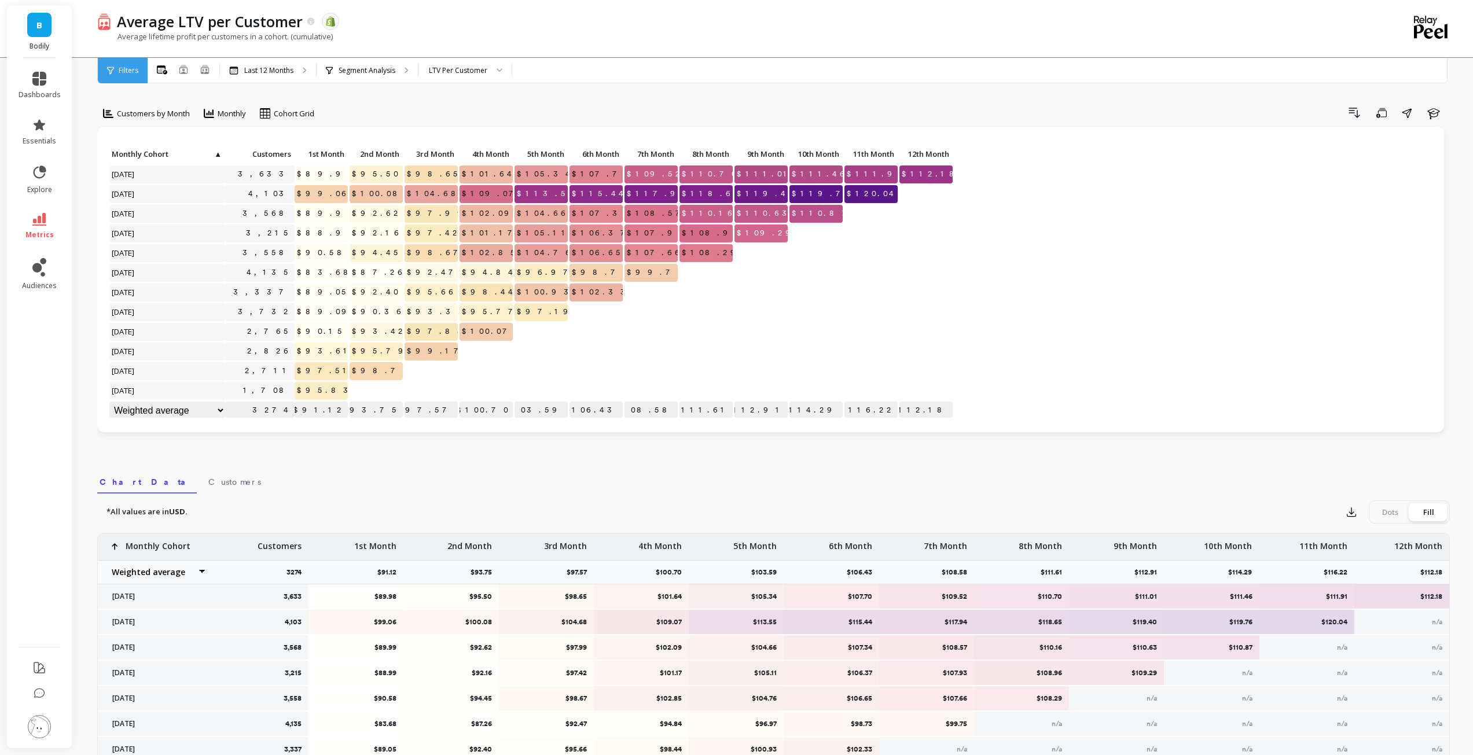
click at [368, 384] on p at bounding box center [376, 386] width 53 height 8
click at [40, 228] on link "metrics" at bounding box center [40, 226] width 42 height 27
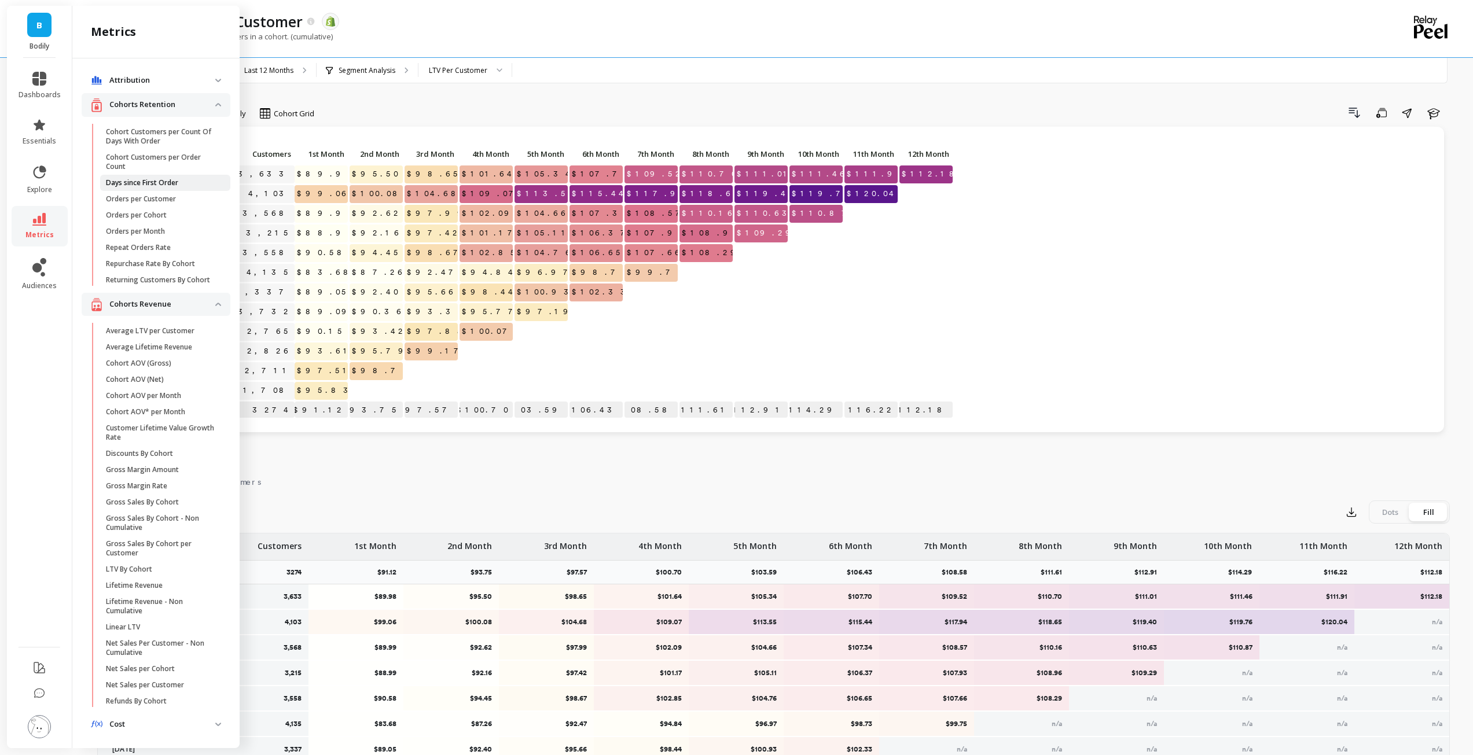
click at [155, 179] on p "Days since First Order" at bounding box center [142, 182] width 72 height 9
